Goal: Task Accomplishment & Management: Complete application form

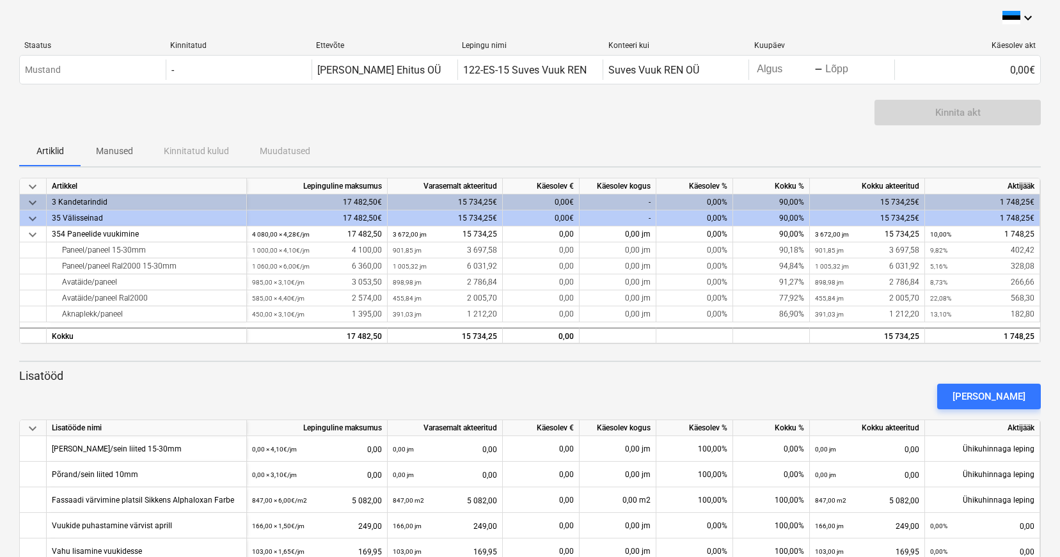
click at [32, 216] on span "keyboard_arrow_down" at bounding box center [32, 218] width 15 height 15
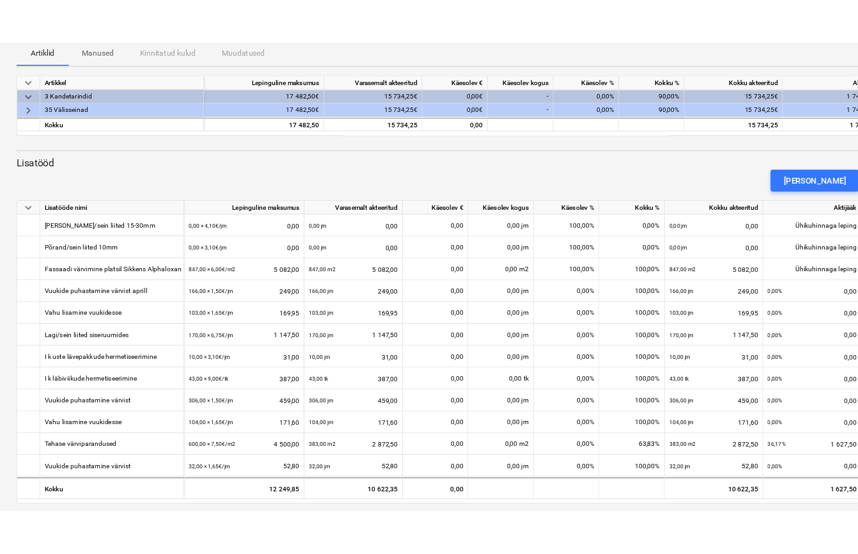
scroll to position [139, 0]
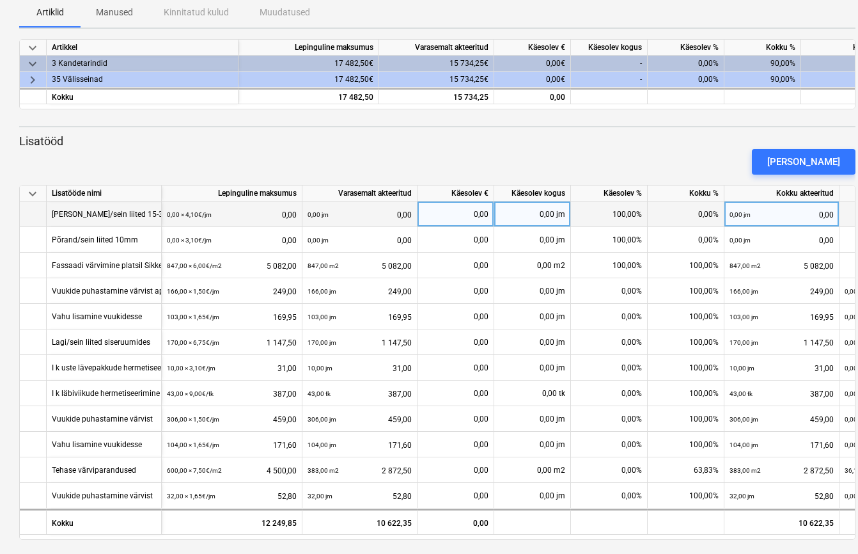
click at [529, 213] on div "0,00 jm" at bounding box center [532, 214] width 77 height 26
type input "401"
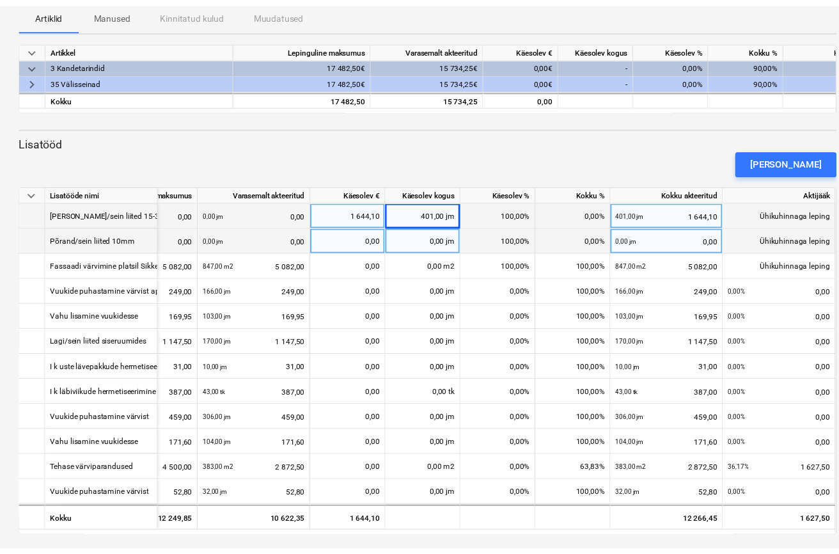
scroll to position [0, 100]
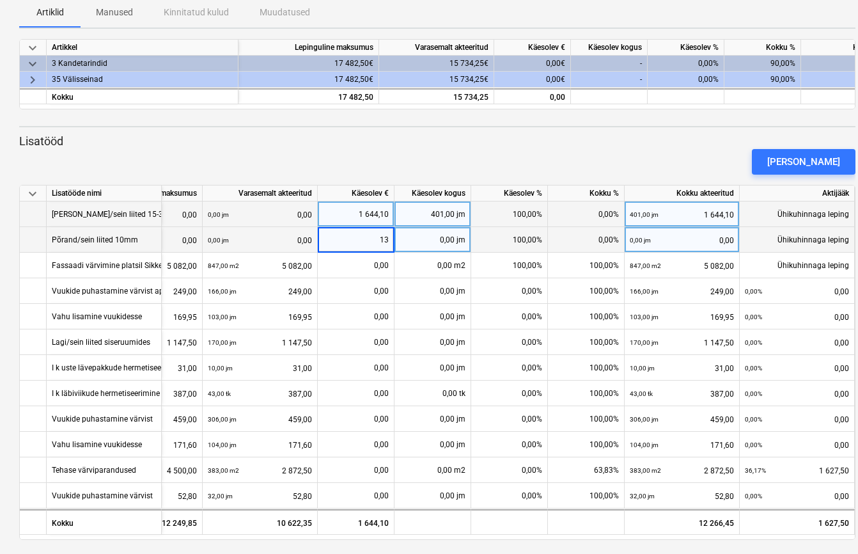
type input "136"
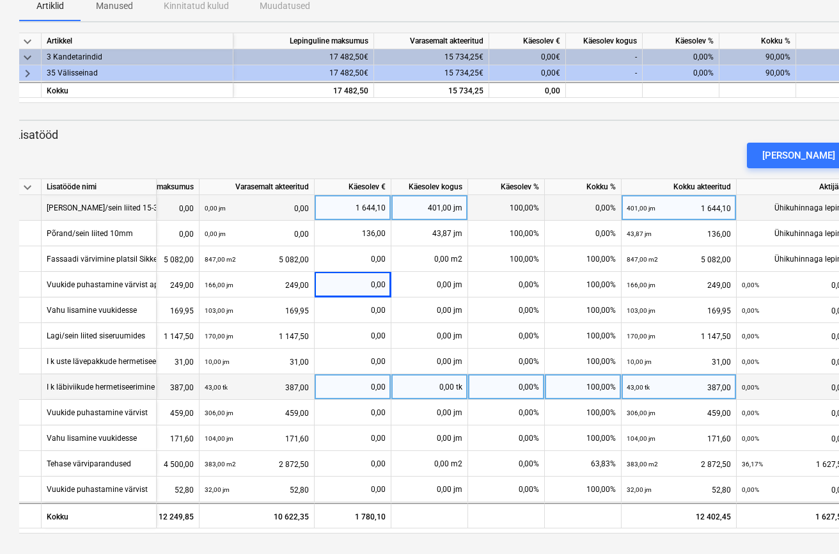
scroll to position [145, 0]
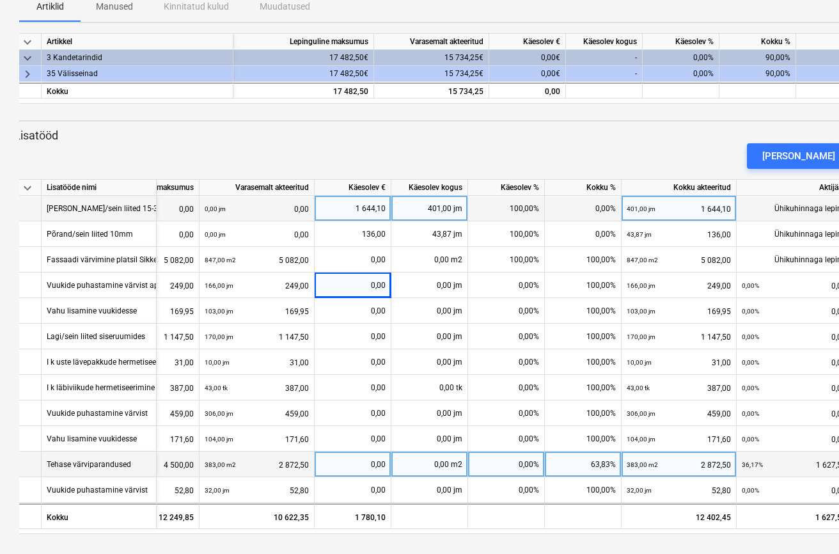
click at [368, 463] on div "0,00" at bounding box center [353, 465] width 66 height 26
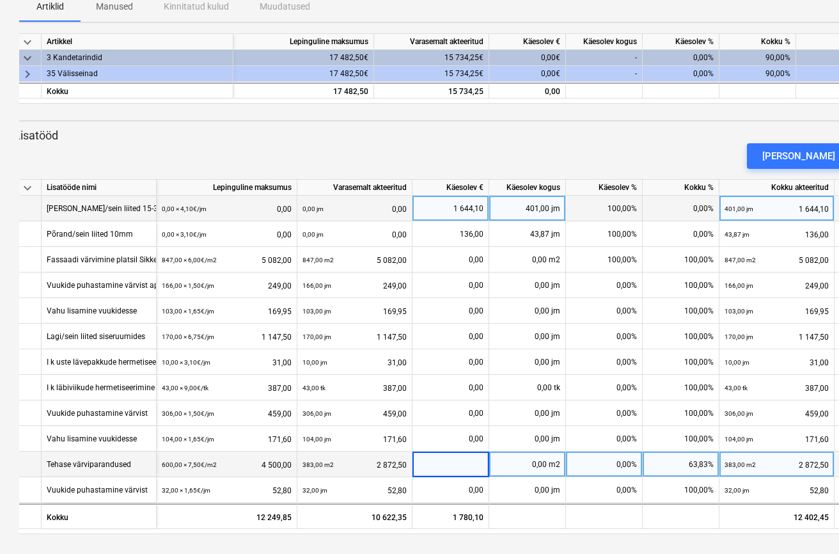
scroll to position [0, 0]
type input "170"
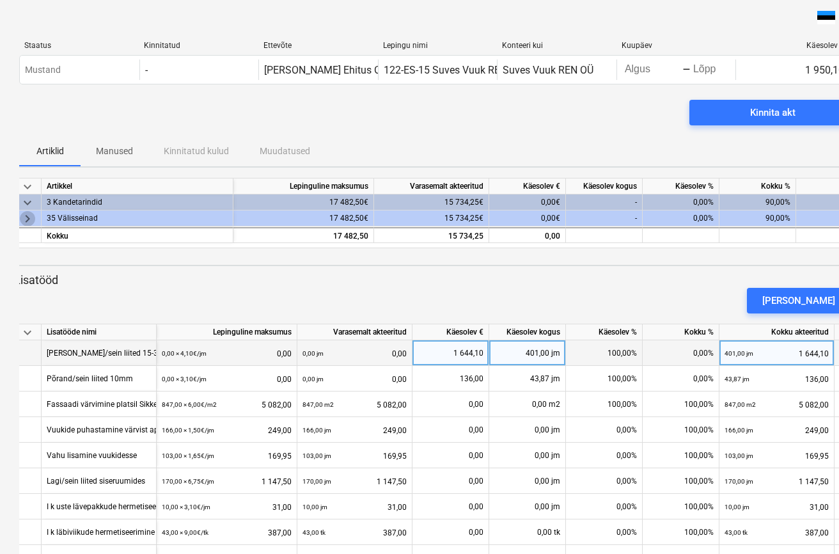
click at [27, 218] on span "keyboard_arrow_right" at bounding box center [27, 218] width 15 height 15
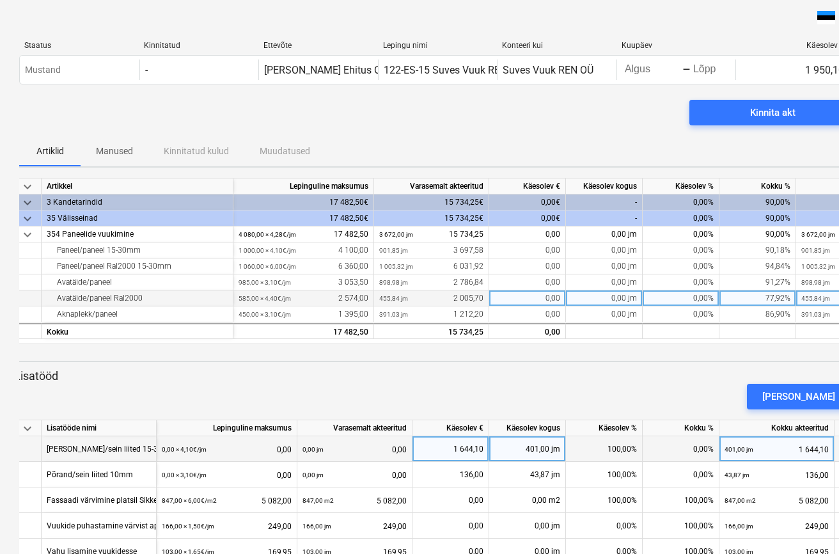
click at [605, 300] on div "0,00 jm" at bounding box center [604, 298] width 77 height 16
type input "70"
type input "14"
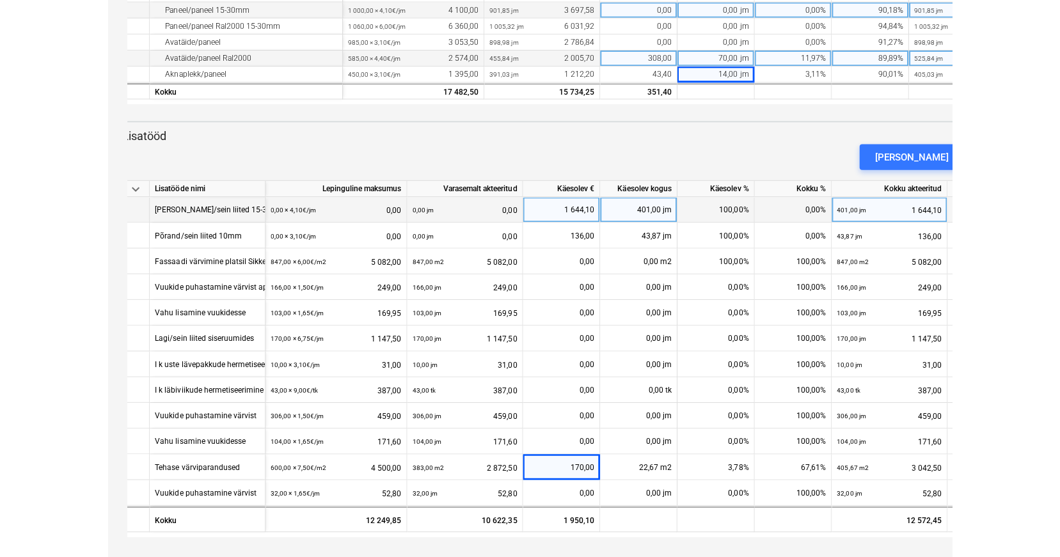
scroll to position [237, 0]
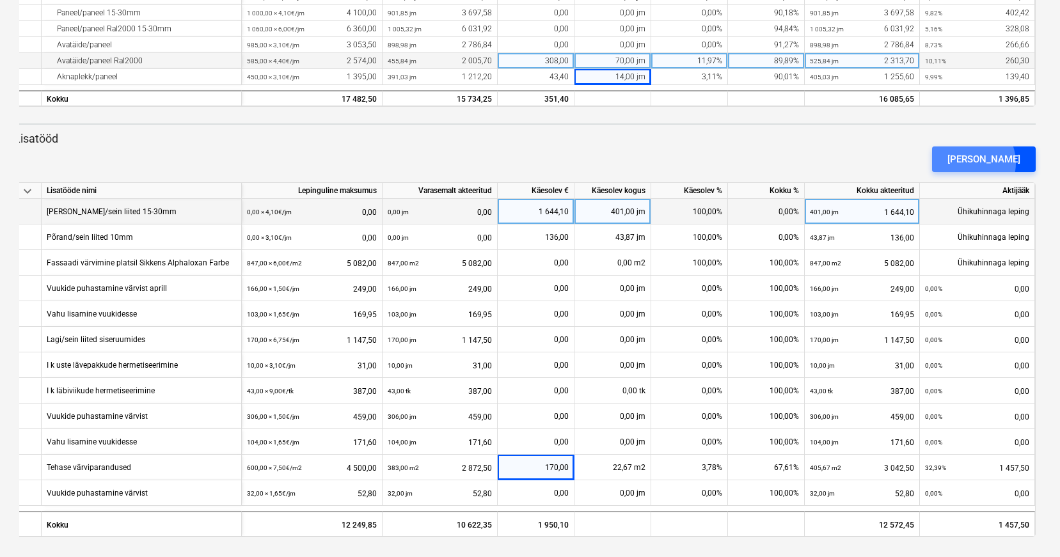
click at [987, 162] on div "[PERSON_NAME]" at bounding box center [983, 159] width 73 height 17
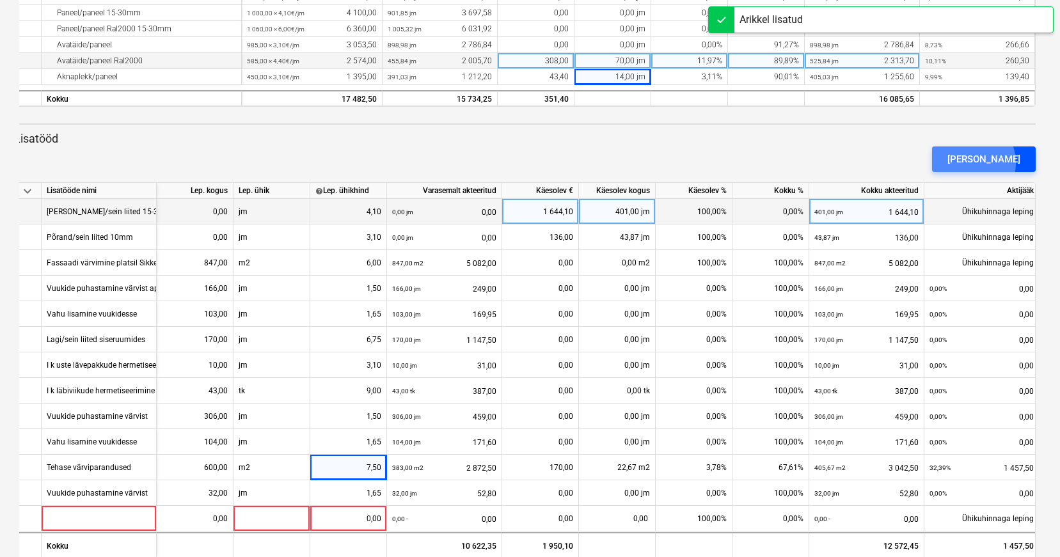
click at [987, 162] on div "[PERSON_NAME]" at bounding box center [983, 159] width 73 height 17
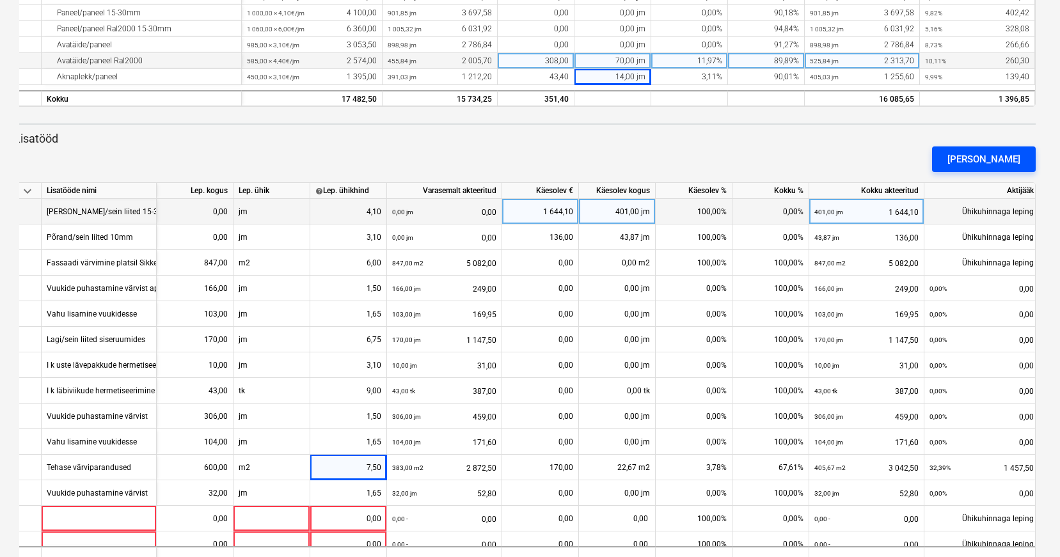
click at [1002, 157] on div "[PERSON_NAME]" at bounding box center [983, 159] width 73 height 17
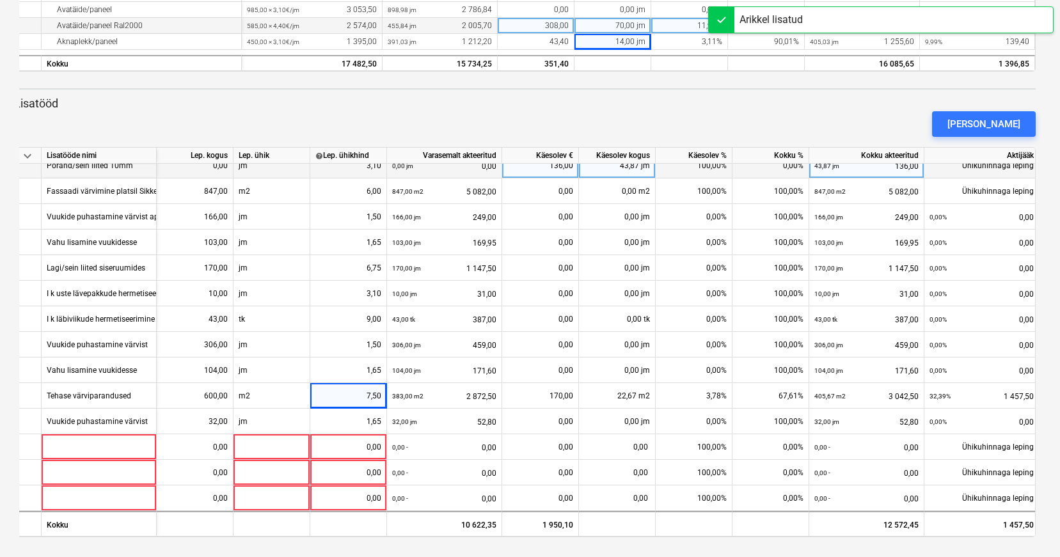
scroll to position [41, 0]
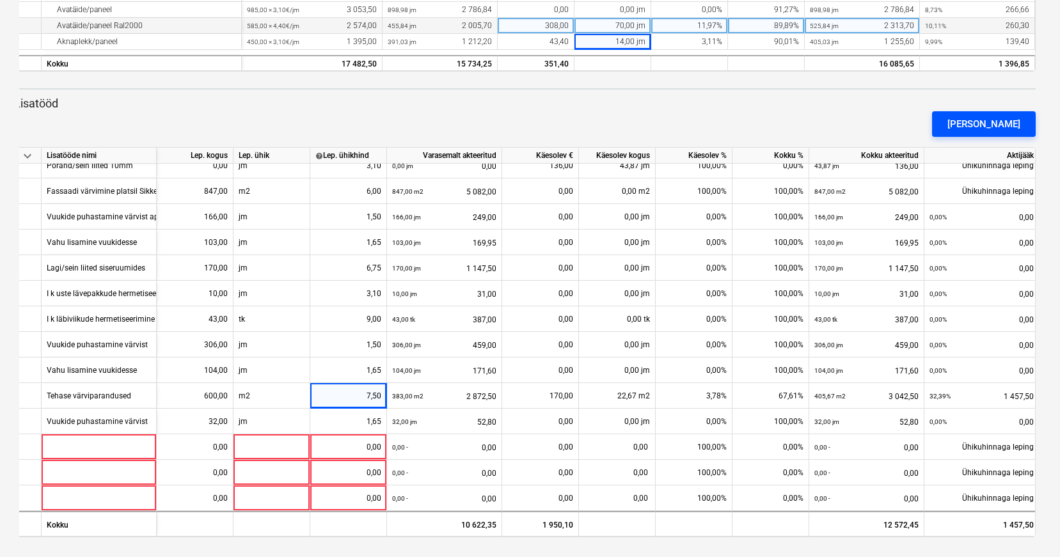
click at [1006, 122] on div "[PERSON_NAME]" at bounding box center [983, 124] width 73 height 17
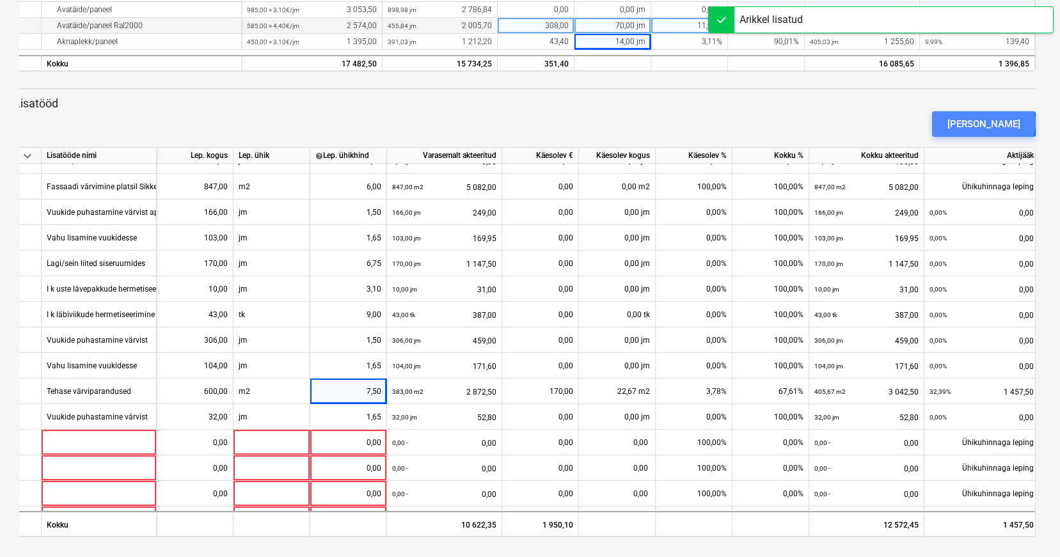
click at [1006, 122] on div "[PERSON_NAME]" at bounding box center [983, 124] width 73 height 17
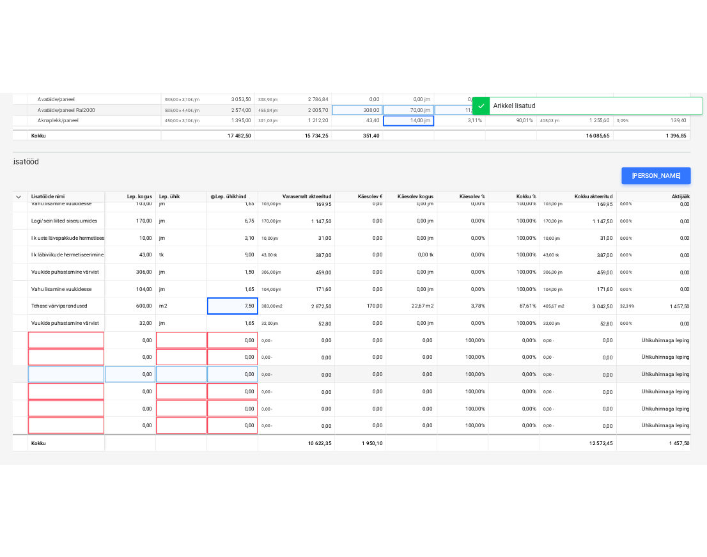
scroll to position [118, 0]
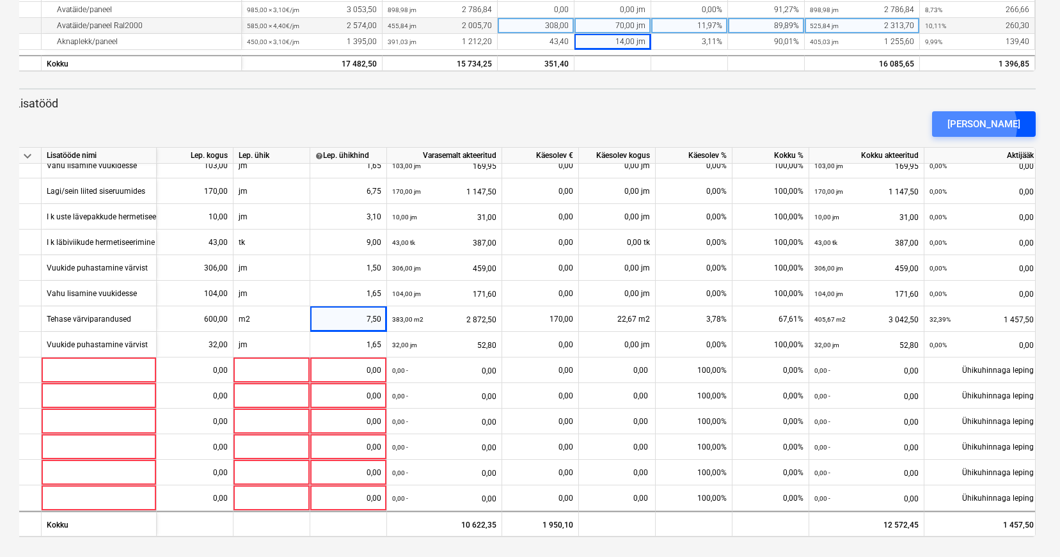
click at [996, 125] on div "[PERSON_NAME]" at bounding box center [983, 124] width 73 height 17
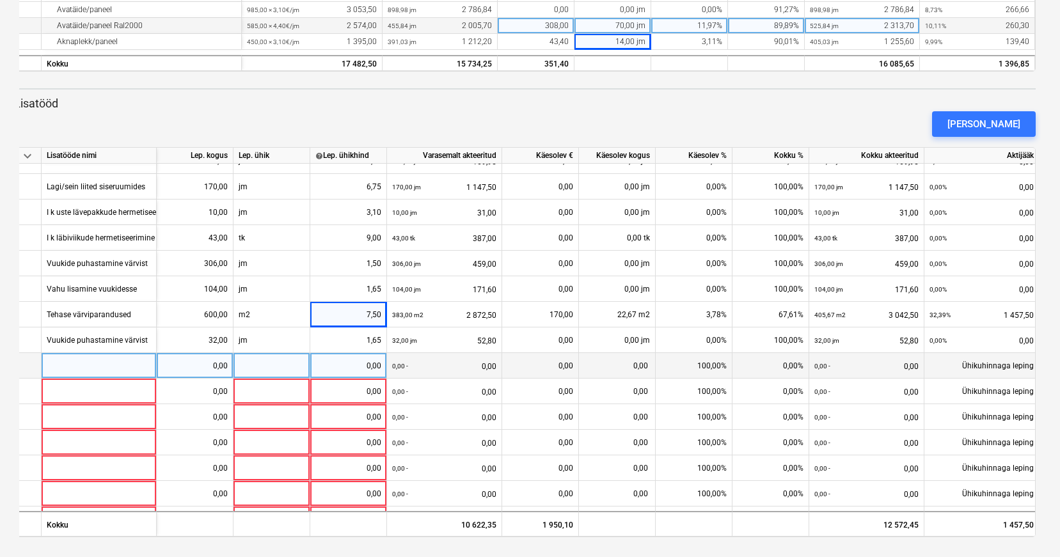
click at [81, 367] on div at bounding box center [99, 366] width 115 height 26
type input "Trepielementide ja põrand/sein liidete puhastamine"
click at [203, 367] on div "0,00" at bounding box center [195, 366] width 66 height 26
click at [273, 364] on div at bounding box center [271, 366] width 77 height 26
type input "h"
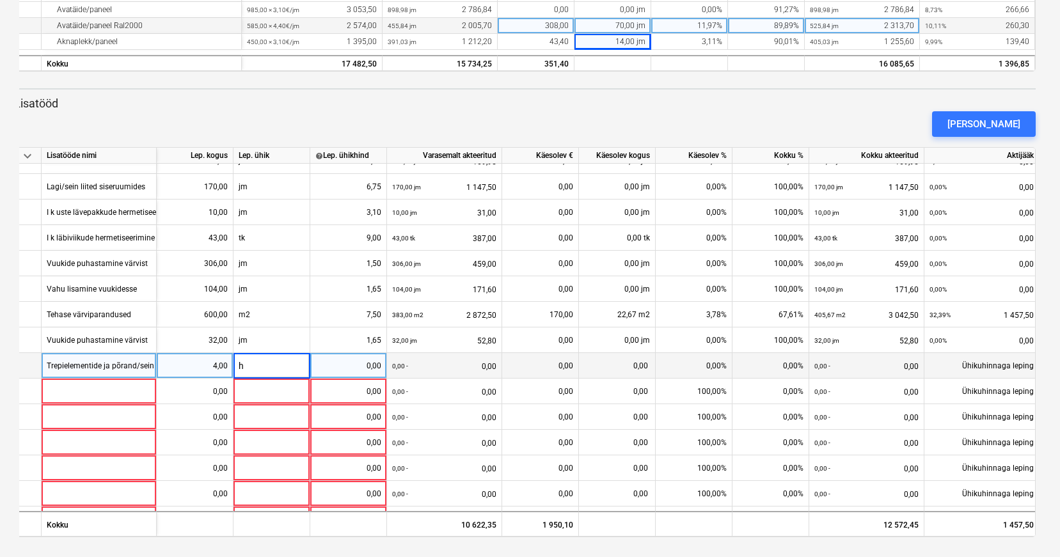
click at [347, 365] on div "0,00" at bounding box center [348, 366] width 66 height 26
type input "4"
type input "30"
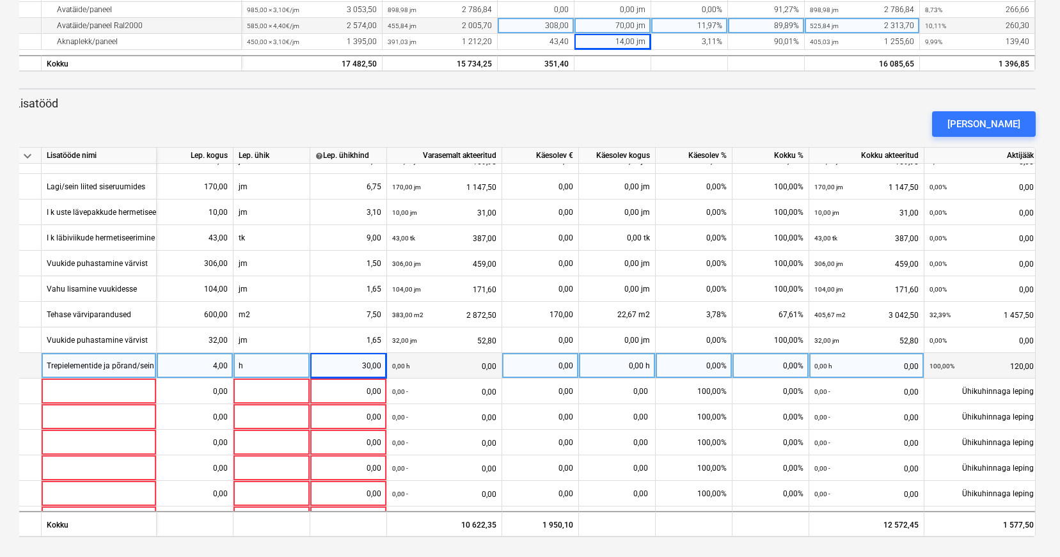
click at [598, 364] on div "0,00 h" at bounding box center [617, 366] width 77 height 26
type input "3"
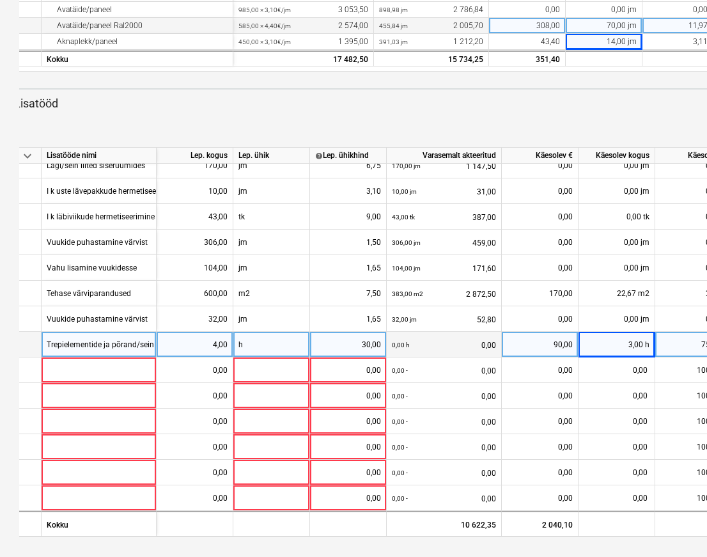
scroll to position [143, 0]
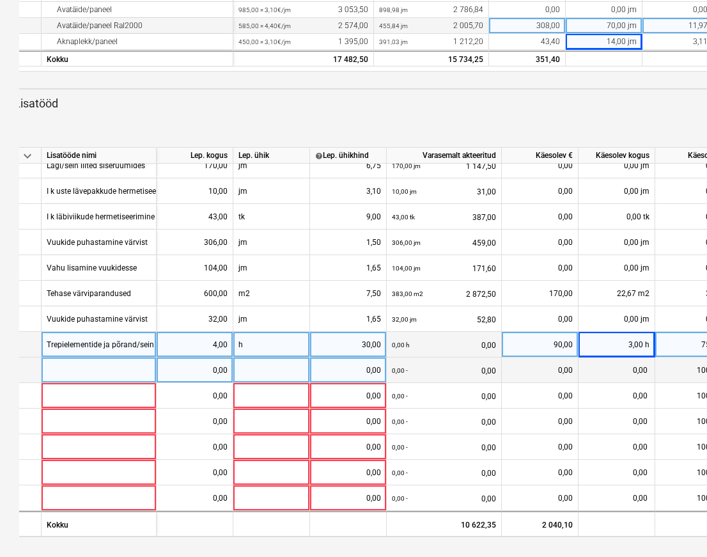
click at [82, 366] on div at bounding box center [99, 370] width 115 height 26
type input "Lagi/sein liited siseruumides"
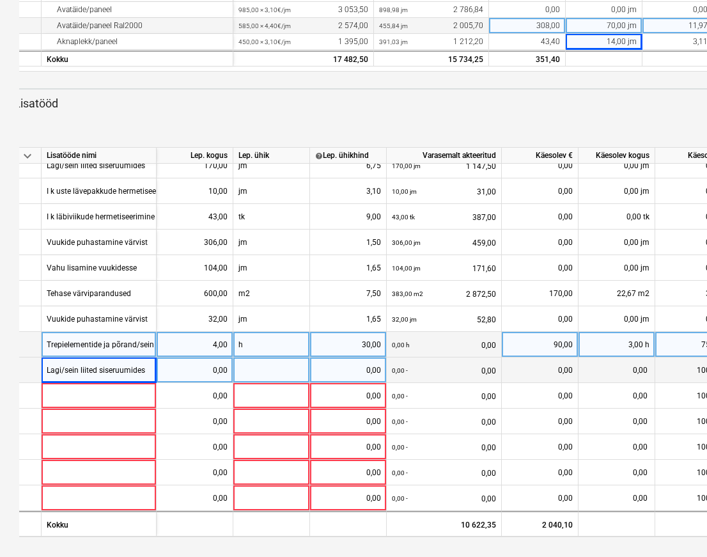
click at [213, 361] on div "0,00" at bounding box center [195, 370] width 66 height 26
click at [259, 362] on div at bounding box center [271, 370] width 77 height 26
type input "jm"
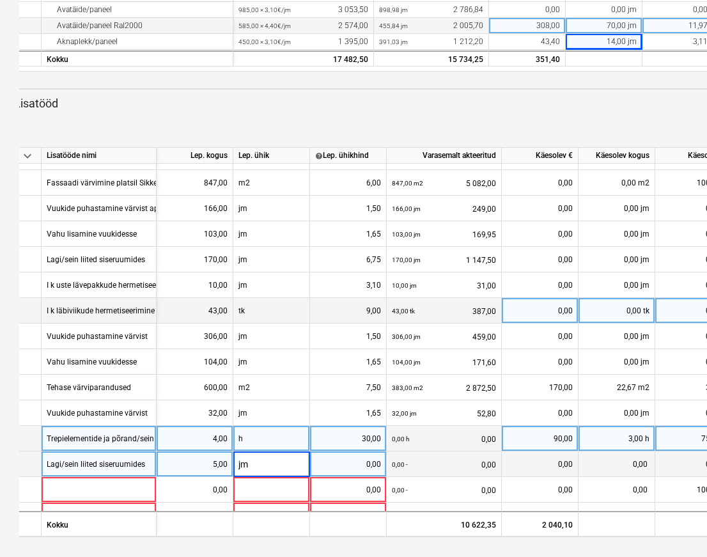
scroll to position [49, 0]
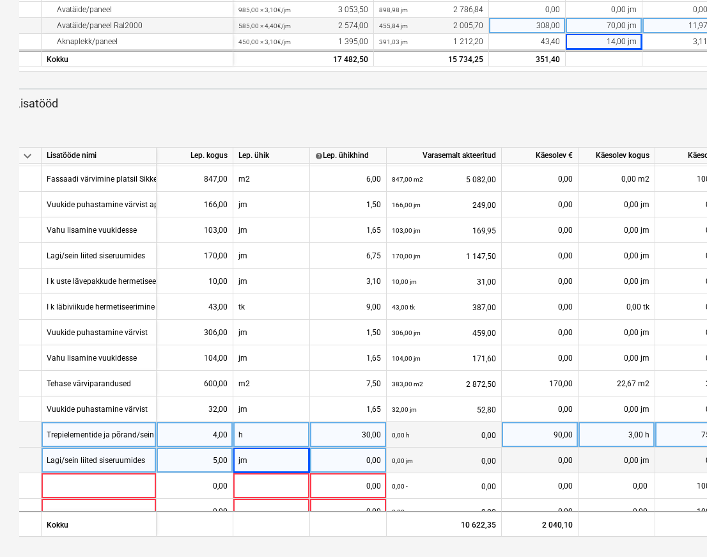
click at [357, 459] on div "0,00" at bounding box center [348, 461] width 66 height 26
click at [370, 461] on div "0,00" at bounding box center [348, 461] width 66 height 26
type input "6,75"
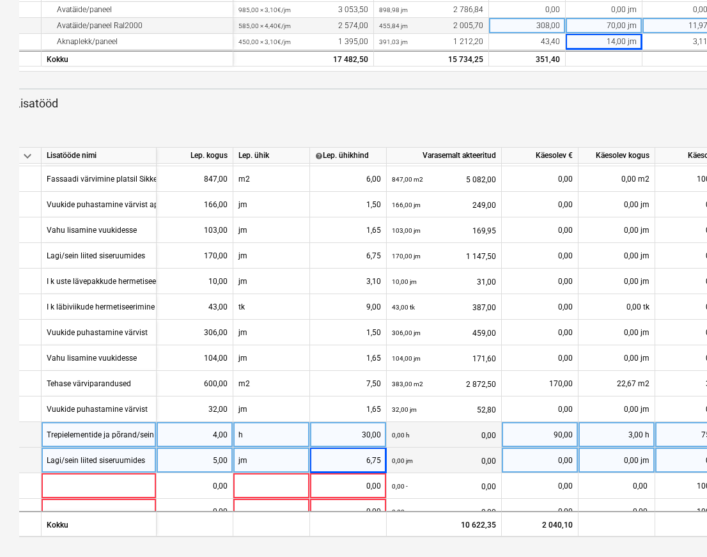
click at [610, 460] on div "0,00 jm" at bounding box center [617, 461] width 77 height 26
type input "5"
click at [622, 464] on div "5,00 jm" at bounding box center [617, 461] width 77 height 26
type input "4"
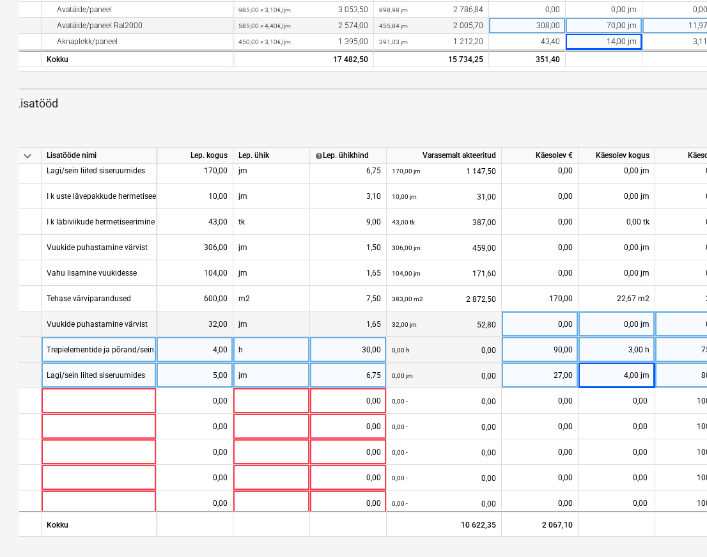
scroll to position [135, 0]
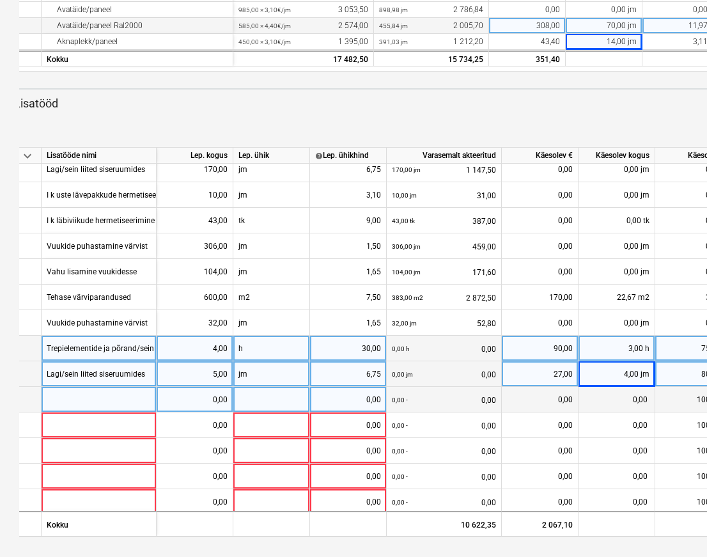
click at [81, 395] on div at bounding box center [99, 400] width 115 height 26
type input "Laevuugit trepikodade esikutes"
click at [194, 397] on div "0,00" at bounding box center [195, 400] width 66 height 26
type input "77"
click at [271, 402] on div at bounding box center [271, 400] width 77 height 26
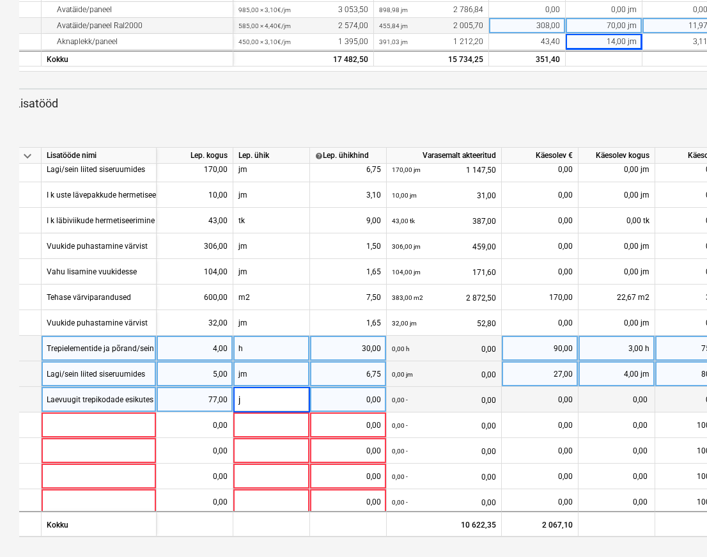
type input "jm"
click at [343, 396] on div "0,00" at bounding box center [348, 400] width 66 height 26
type input "3,4"
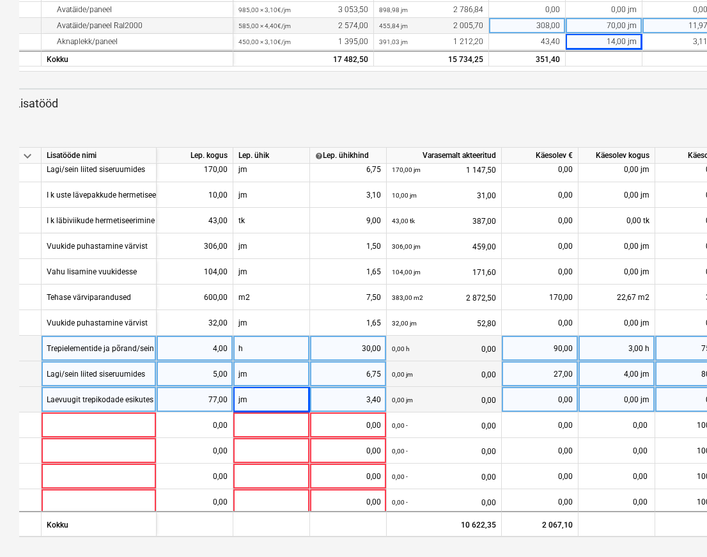
click at [608, 402] on div "0,00 jm" at bounding box center [617, 400] width 77 height 26
type input "70"
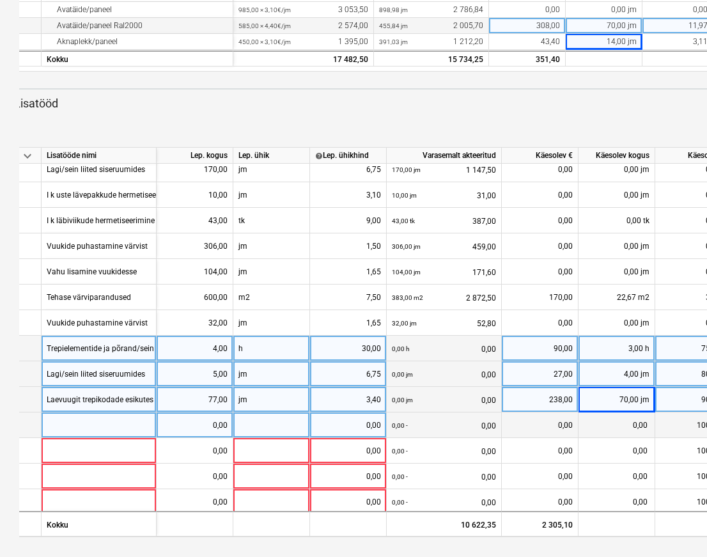
click at [68, 421] on div at bounding box center [99, 425] width 115 height 26
type input "Mahukahanemisvuugid"
click at [201, 424] on div "0,00" at bounding box center [195, 425] width 66 height 26
click at [265, 421] on div at bounding box center [271, 425] width 77 height 26
type input "jm"
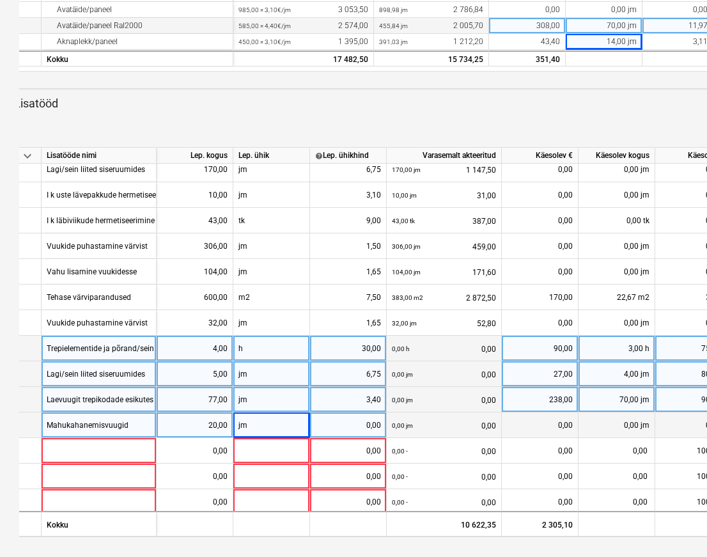
click at [352, 425] on div "0,00" at bounding box center [348, 425] width 66 height 26
type input "2,85"
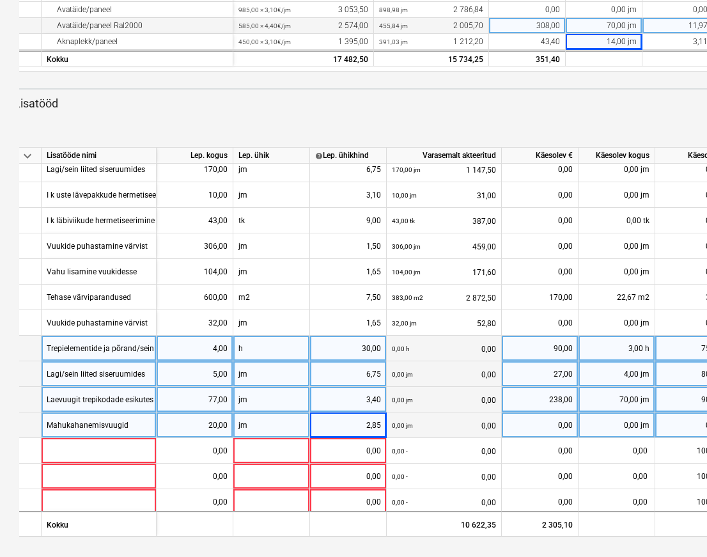
click at [617, 425] on div "0,00 jm" at bounding box center [617, 425] width 77 height 26
type input "18"
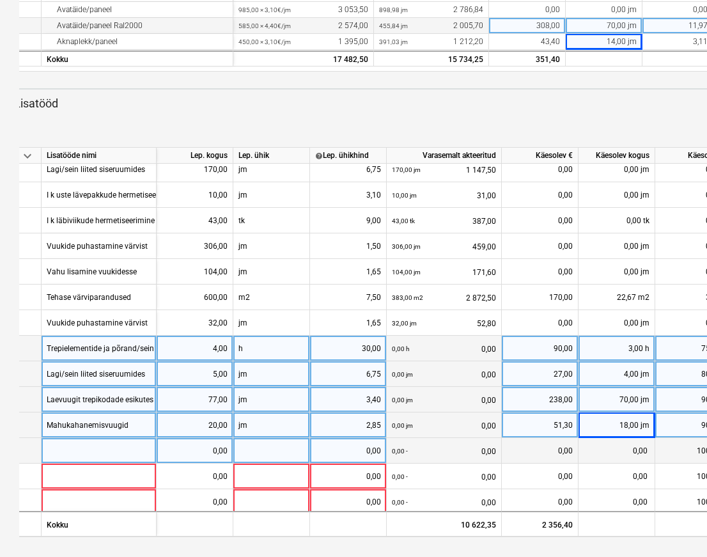
click at [82, 452] on div at bounding box center [99, 451] width 115 height 26
type input "Ik sisevuuk"
click at [221, 452] on div "0,00" at bounding box center [195, 451] width 66 height 26
click at [263, 450] on div at bounding box center [271, 451] width 77 height 26
type input "jm"
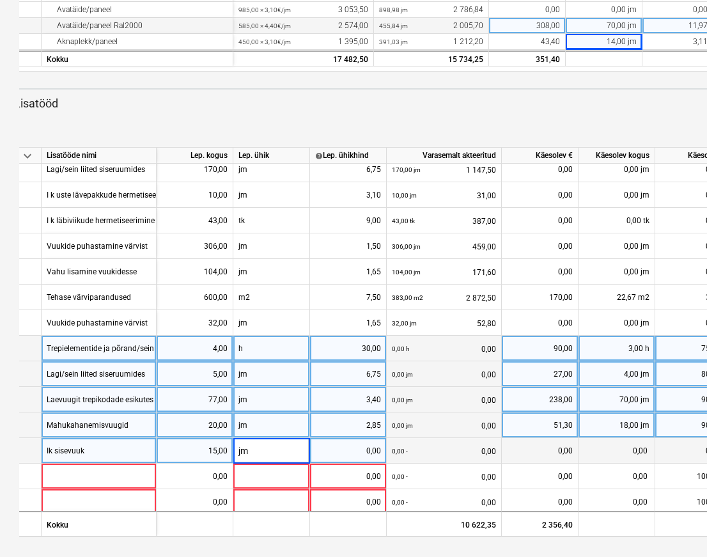
click at [338, 451] on div "0,00" at bounding box center [348, 451] width 66 height 26
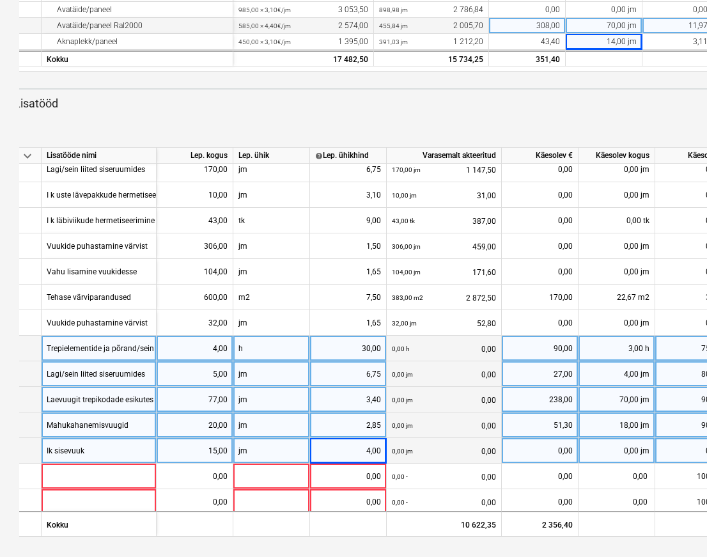
click at [636, 449] on div "0,00 jm" at bounding box center [617, 451] width 77 height 26
type input "13"
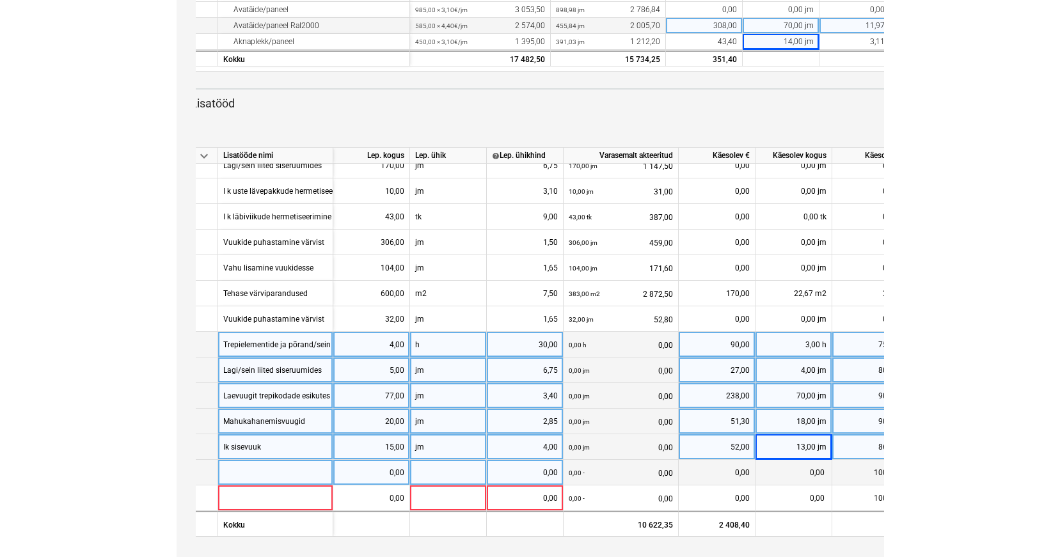
scroll to position [143, 0]
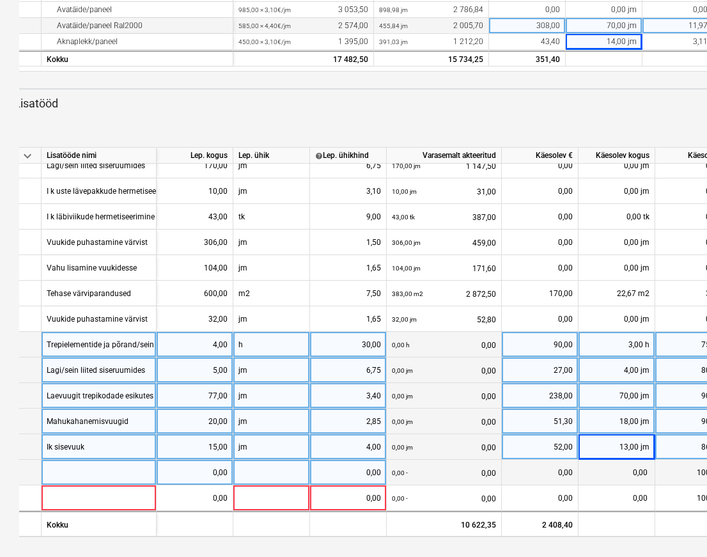
click at [100, 467] on div at bounding box center [99, 473] width 115 height 26
type input "Ik [PERSON_NAME] välisläbiviikude hermetiseerimine"
click at [216, 466] on div "0,00" at bounding box center [195, 473] width 66 height 26
click at [246, 468] on div at bounding box center [271, 473] width 77 height 26
type input "kmpl"
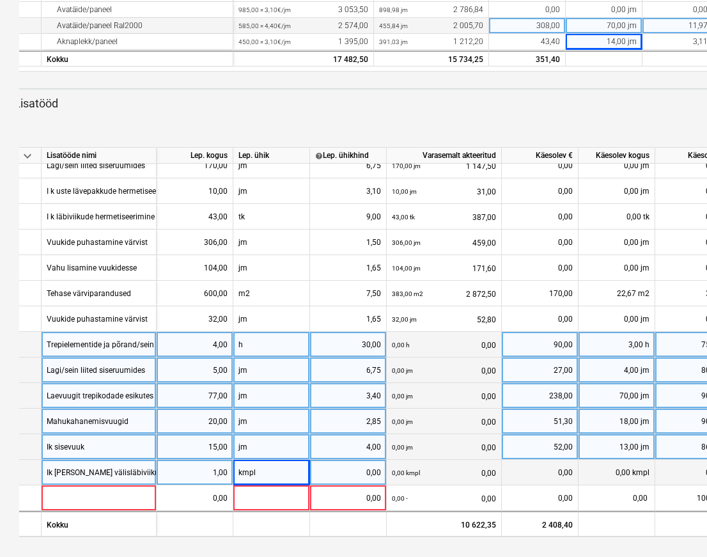
click at [357, 466] on div "0,00" at bounding box center [348, 473] width 66 height 26
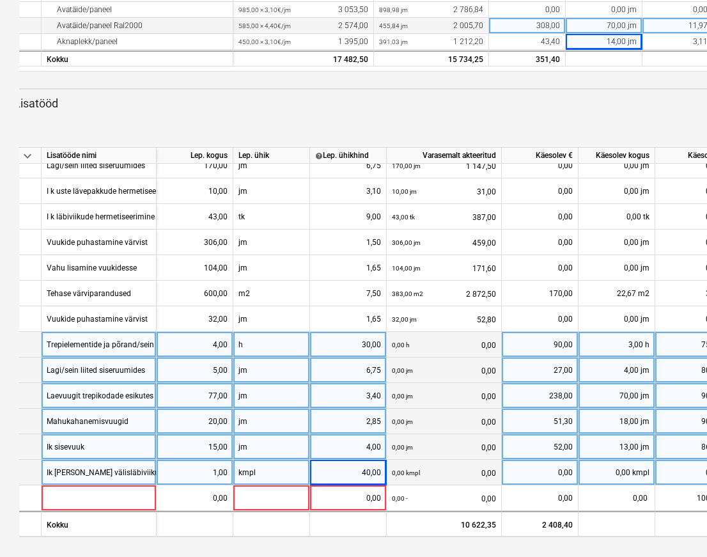
click at [630, 468] on div "0,00 kmpl" at bounding box center [617, 473] width 77 height 26
type input "1"
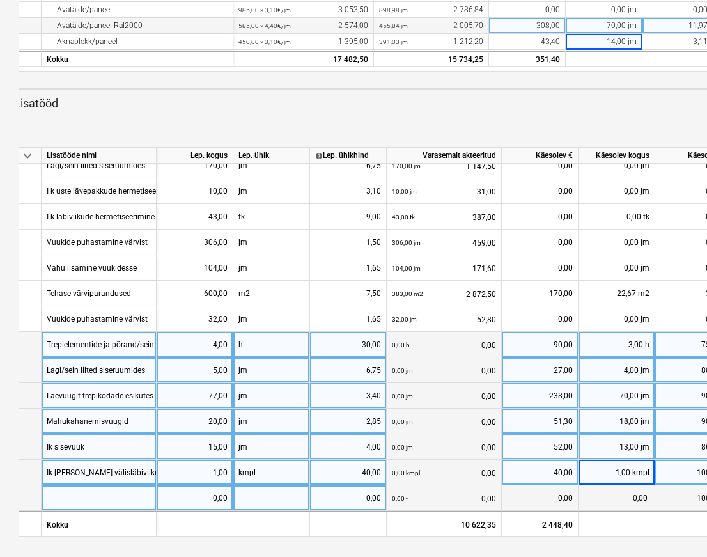
click at [88, 489] on div at bounding box center [99, 498] width 115 height 26
type input "Lävepakkude hermetiseerimine"
click at [218, 492] on div "0,00" at bounding box center [195, 498] width 66 height 26
type input "37"
click at [260, 489] on div at bounding box center [271, 498] width 77 height 26
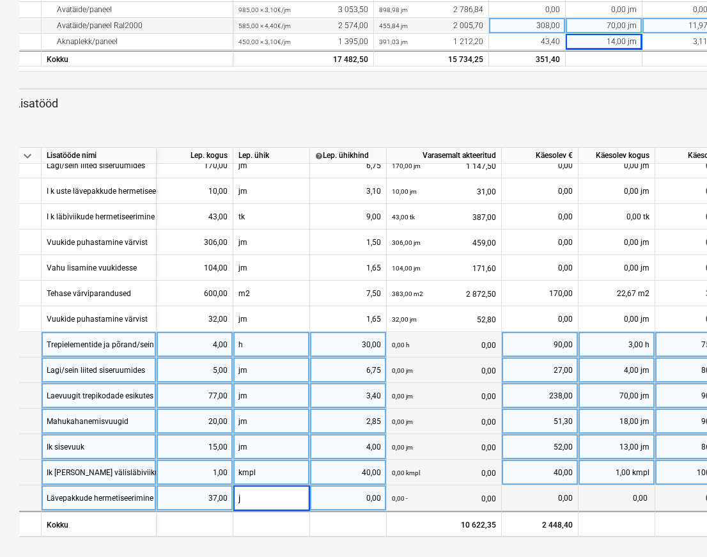
type input "jm"
click at [354, 491] on div "0,00" at bounding box center [348, 498] width 66 height 26
type input "3,7"
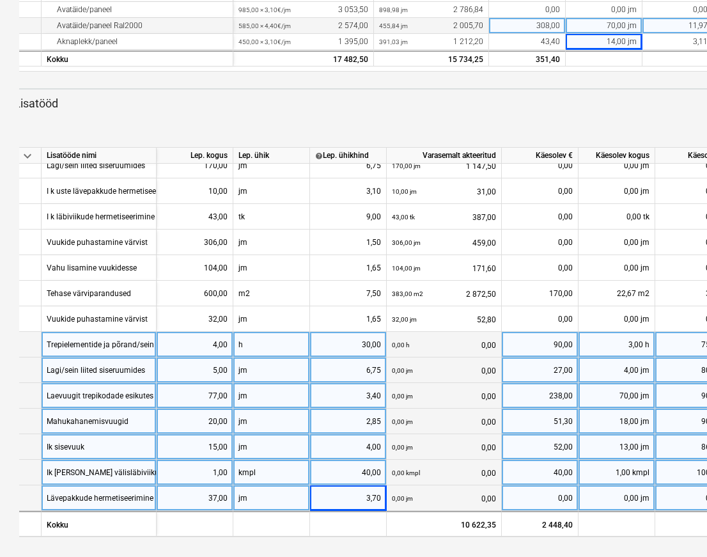
click at [623, 493] on div "0,00 jm" at bounding box center [617, 498] width 77 height 26
type input "33"
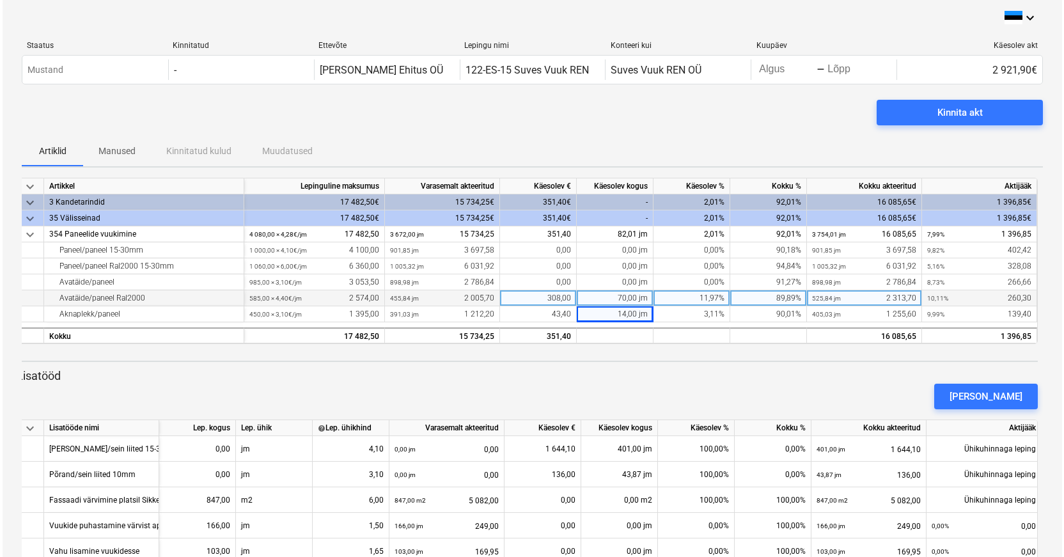
scroll to position [0, 0]
click at [977, 111] on div "Kinnita akt" at bounding box center [957, 112] width 45 height 17
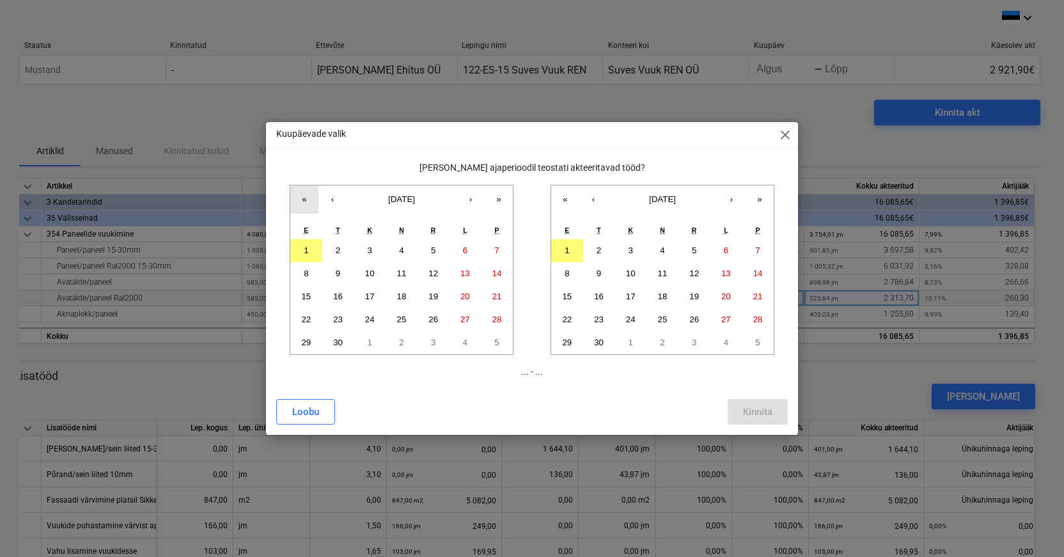
click at [302, 196] on button "«" at bounding box center [304, 199] width 28 height 28
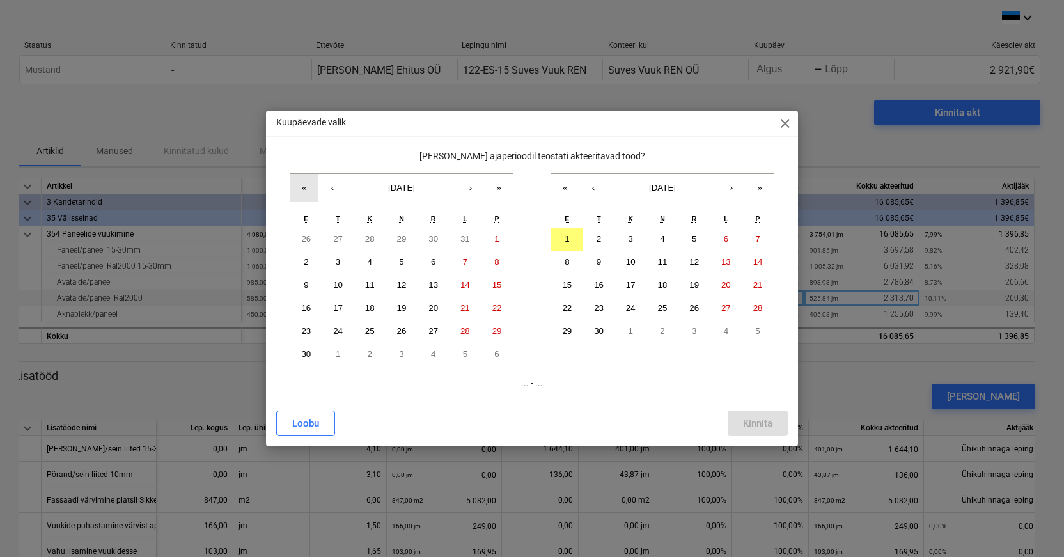
click at [304, 188] on button "«" at bounding box center [304, 188] width 28 height 28
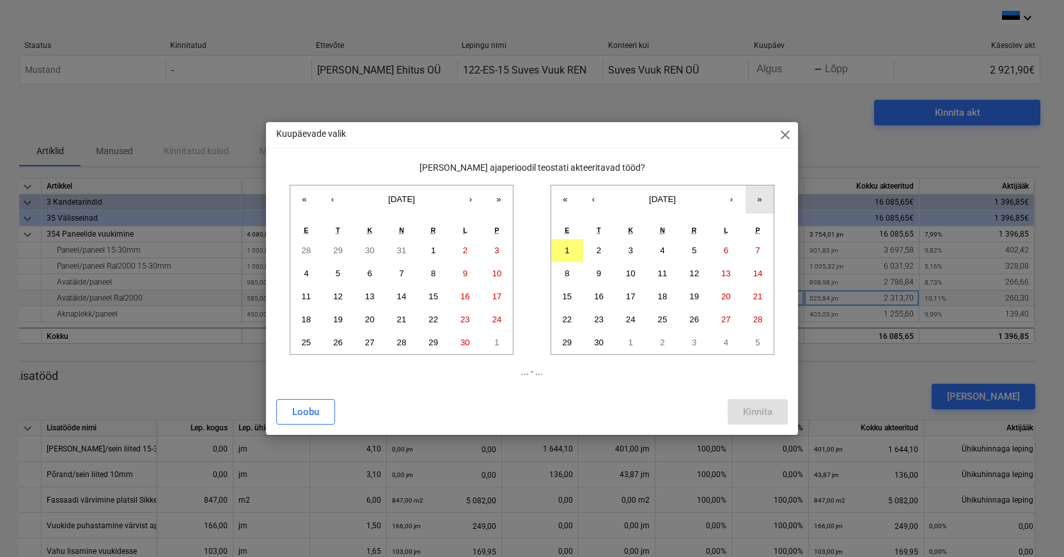
click at [758, 196] on button "»" at bounding box center [760, 199] width 28 height 28
click at [565, 196] on button "«" at bounding box center [565, 199] width 28 height 28
click at [595, 200] on button "‹" at bounding box center [593, 199] width 28 height 28
click at [505, 194] on button "»" at bounding box center [499, 199] width 28 height 28
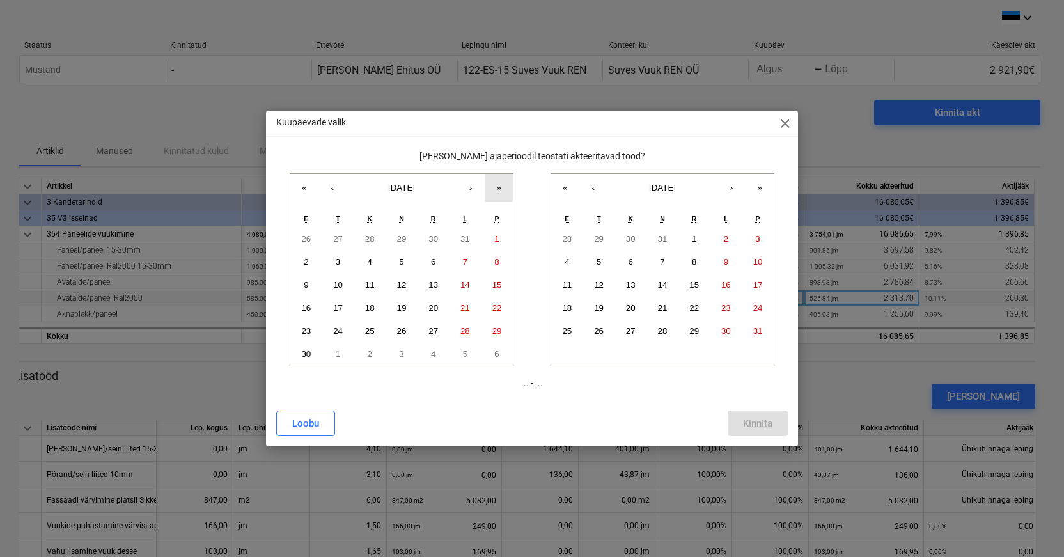
click at [503, 189] on button "»" at bounding box center [499, 188] width 28 height 28
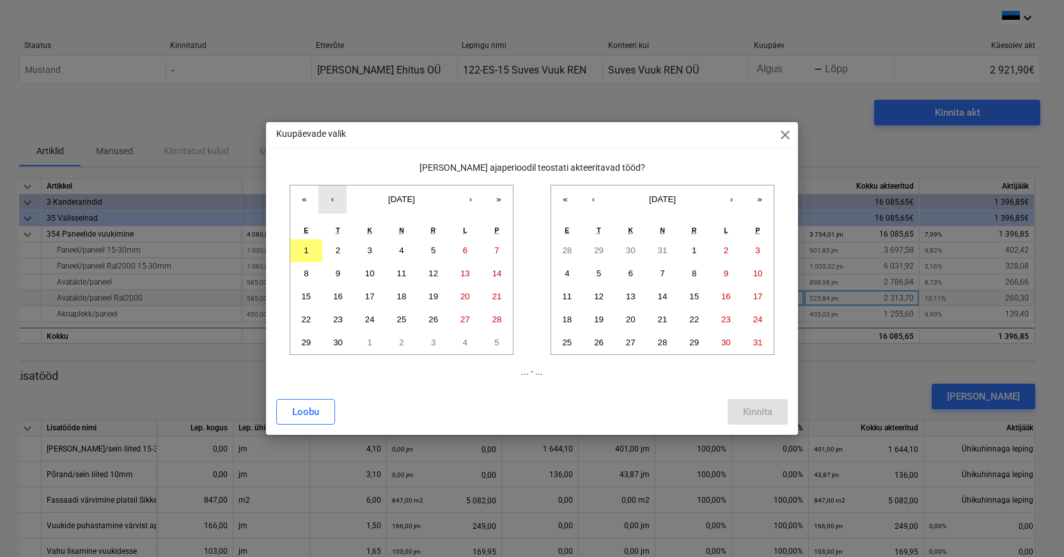
click at [329, 201] on button "‹" at bounding box center [332, 199] width 28 height 28
click at [436, 251] on button "1" at bounding box center [434, 250] width 32 height 23
click at [762, 345] on button "31" at bounding box center [758, 342] width 32 height 23
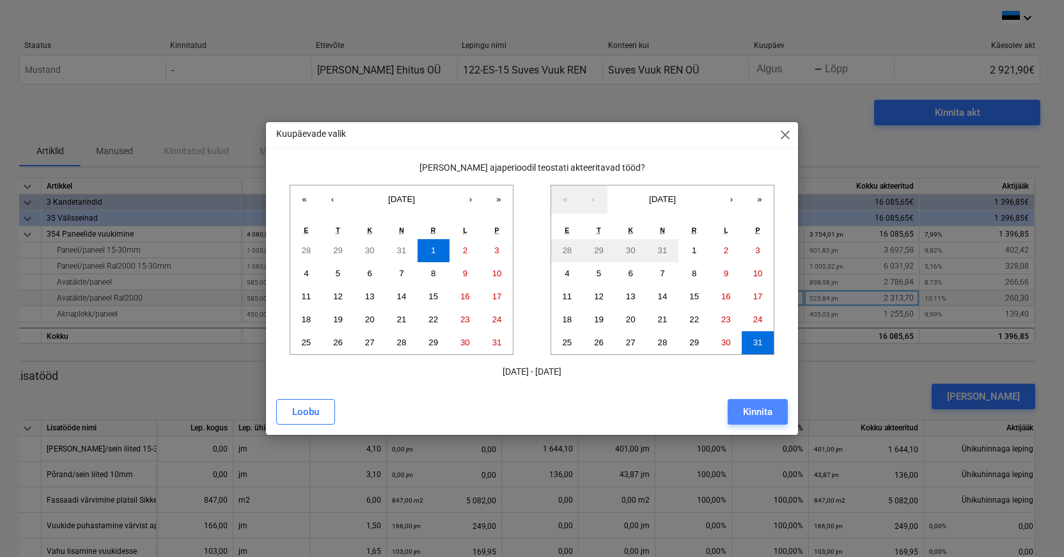
click at [764, 414] on div "Kinnita" at bounding box center [757, 412] width 29 height 17
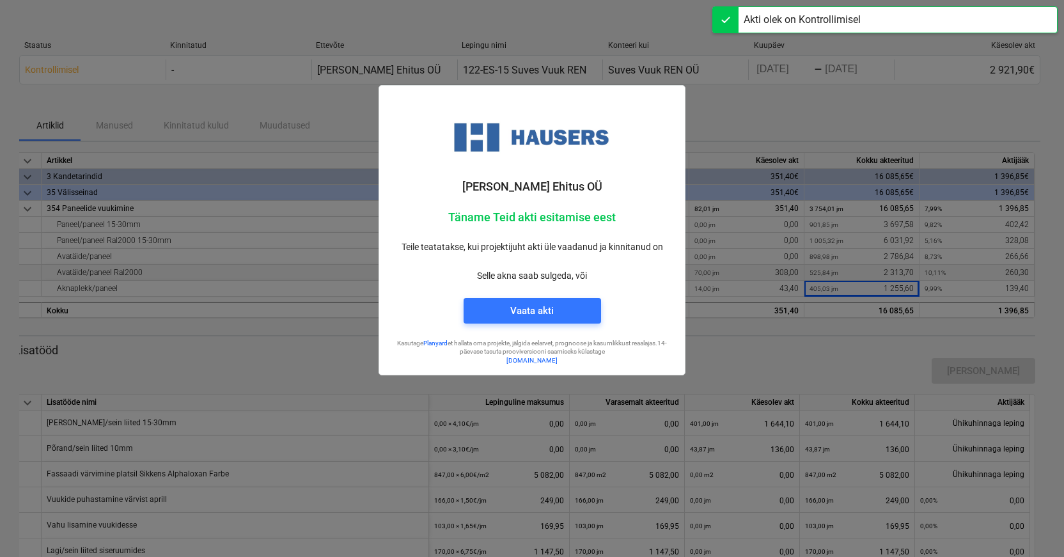
click at [754, 149] on div at bounding box center [532, 278] width 1064 height 557
